Goal: Find specific page/section: Find specific page/section

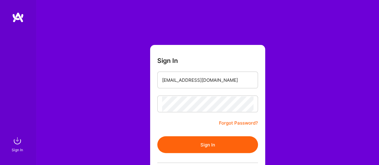
click at [211, 146] on button "Sign In" at bounding box center [207, 144] width 101 height 17
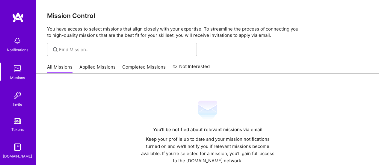
click at [104, 69] on link "Applied Missions" at bounding box center [97, 69] width 36 height 10
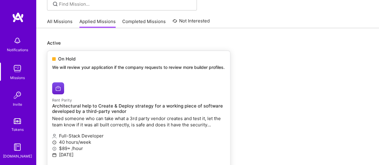
scroll to position [60, 0]
